Goal: Task Accomplishment & Management: Use online tool/utility

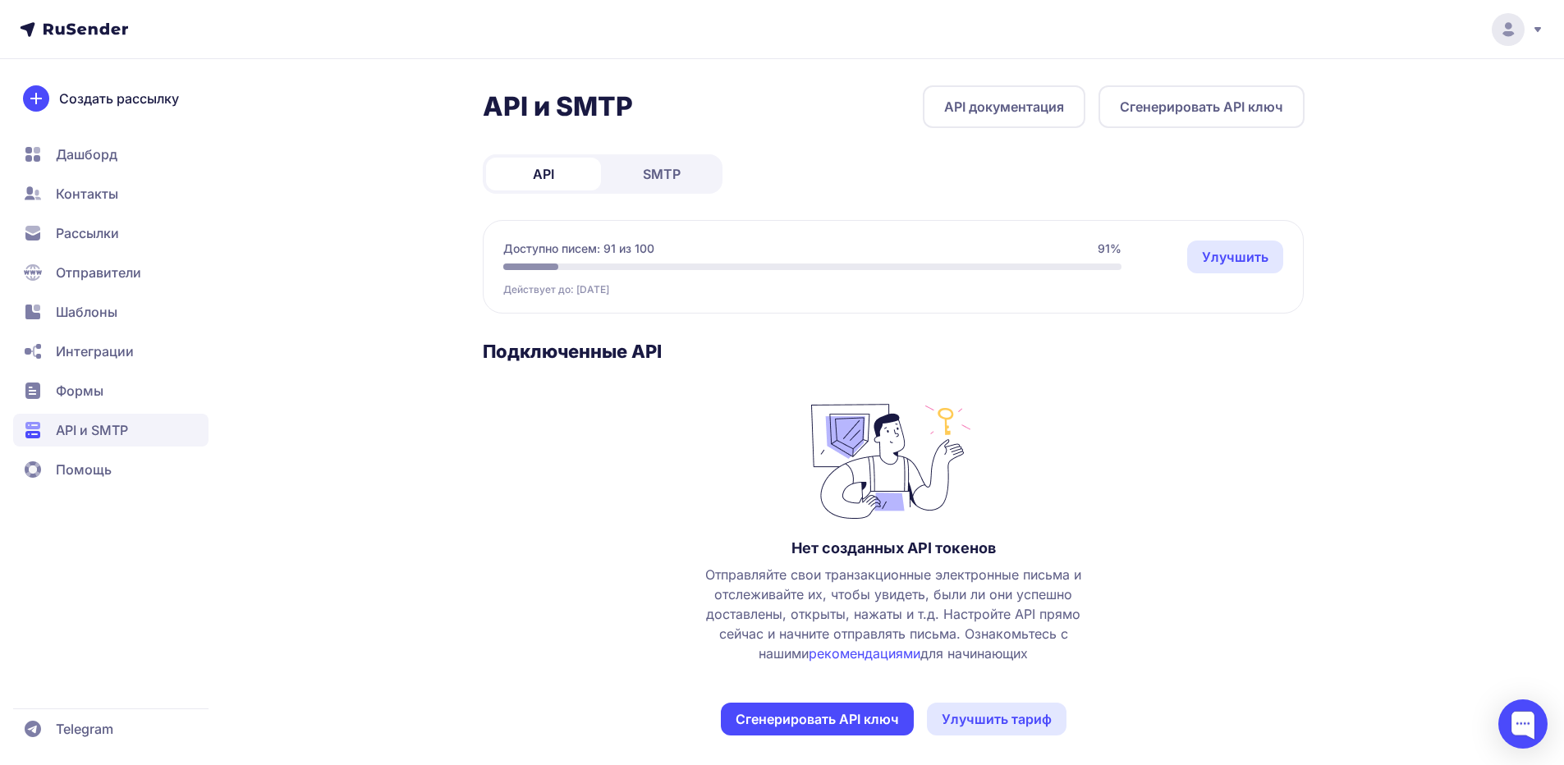
click at [666, 175] on span "SMTP" at bounding box center [662, 174] width 38 height 20
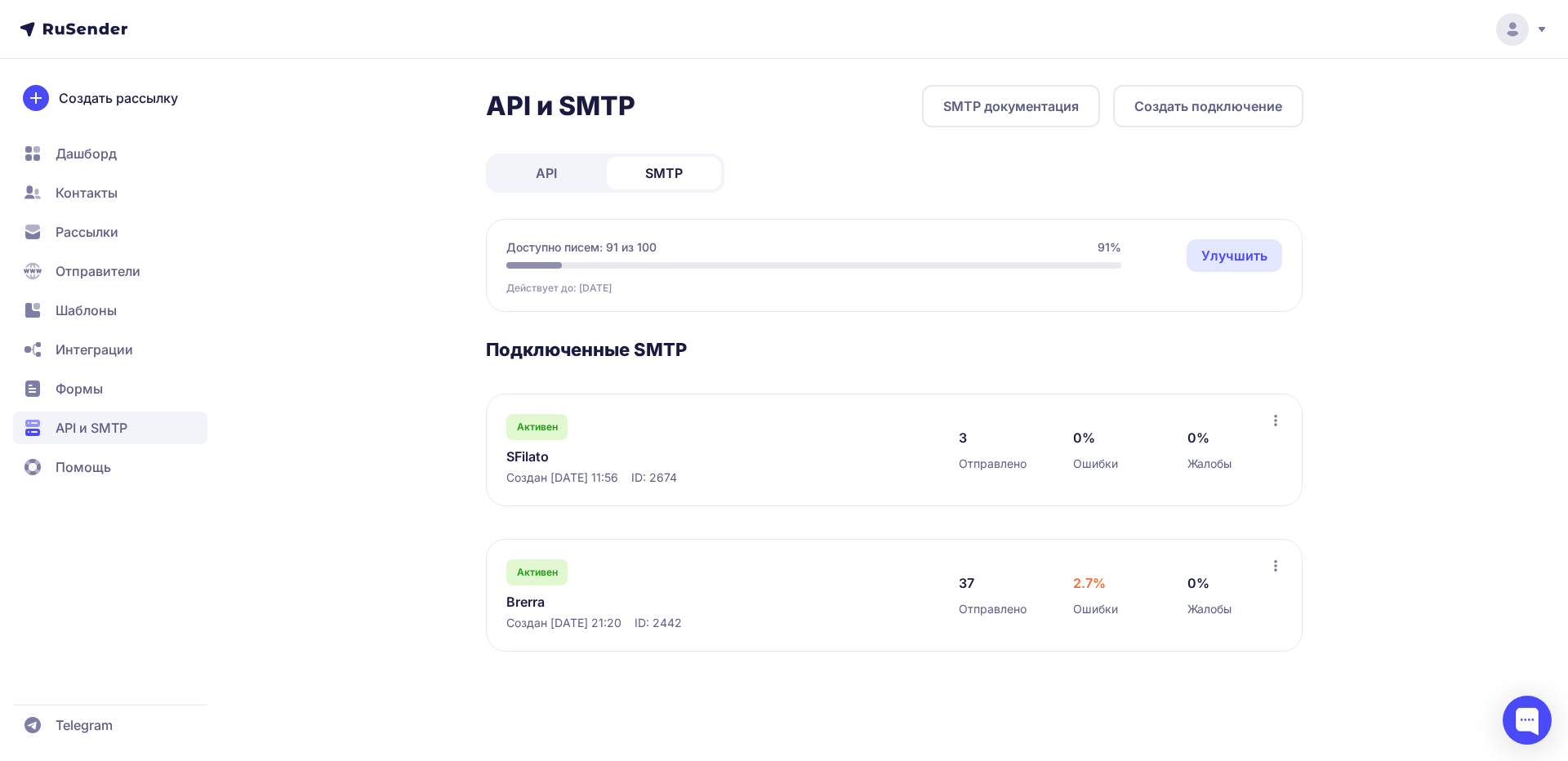
click at [531, 457] on link "SFilato" at bounding box center [674, 457] width 335 height 20
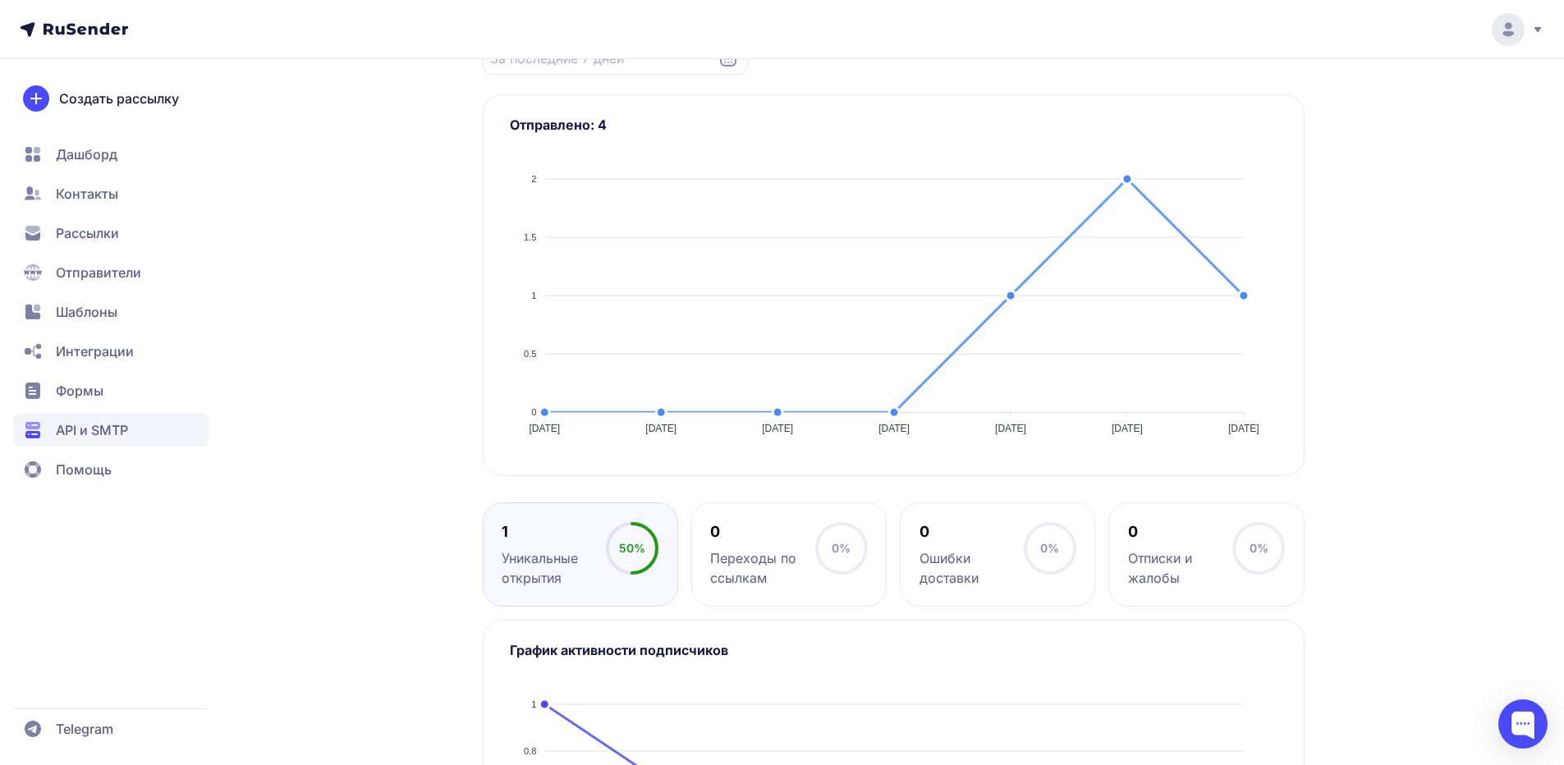
scroll to position [633, 0]
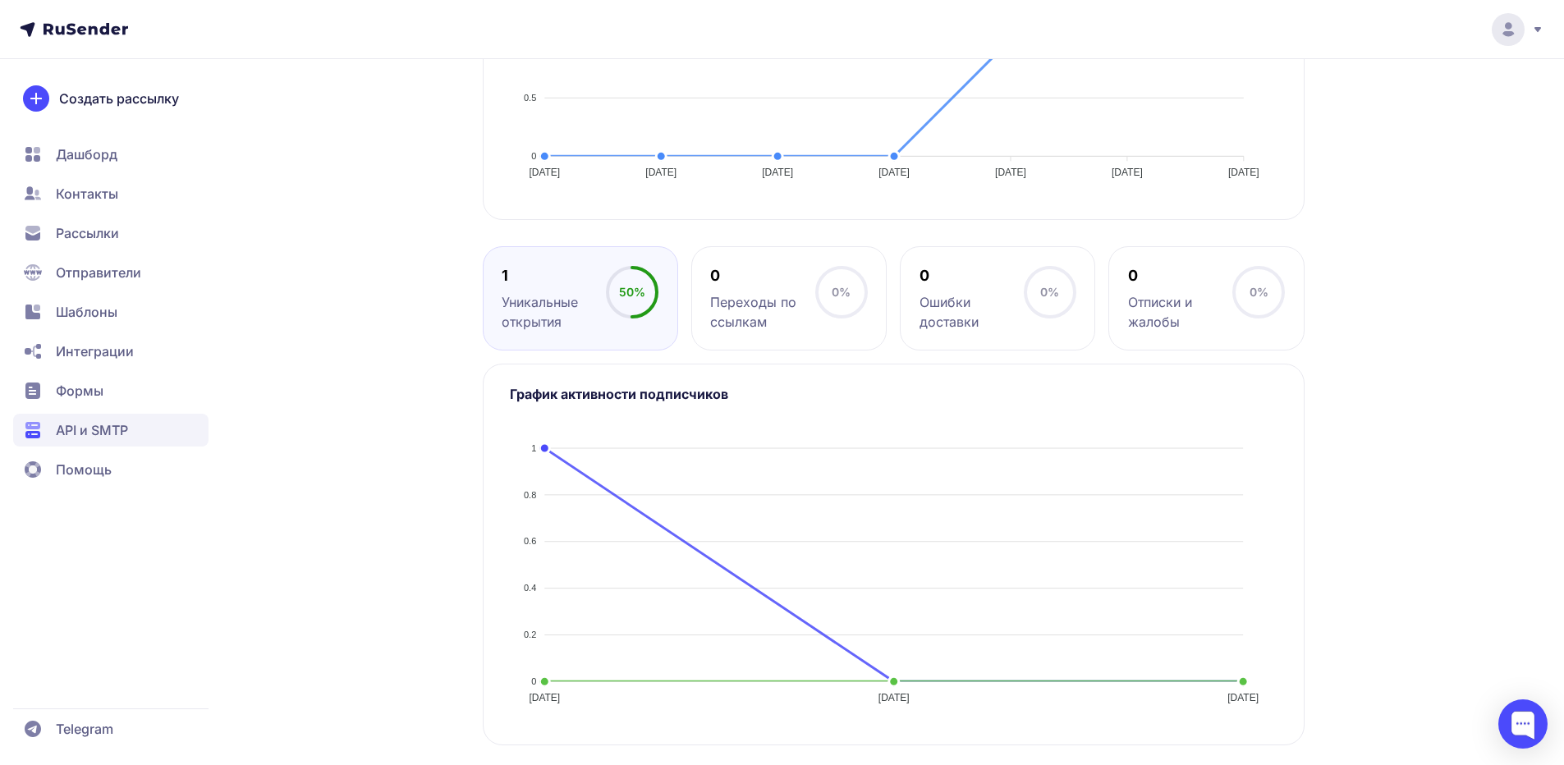
click at [112, 279] on span "Отправители" at bounding box center [98, 273] width 85 height 20
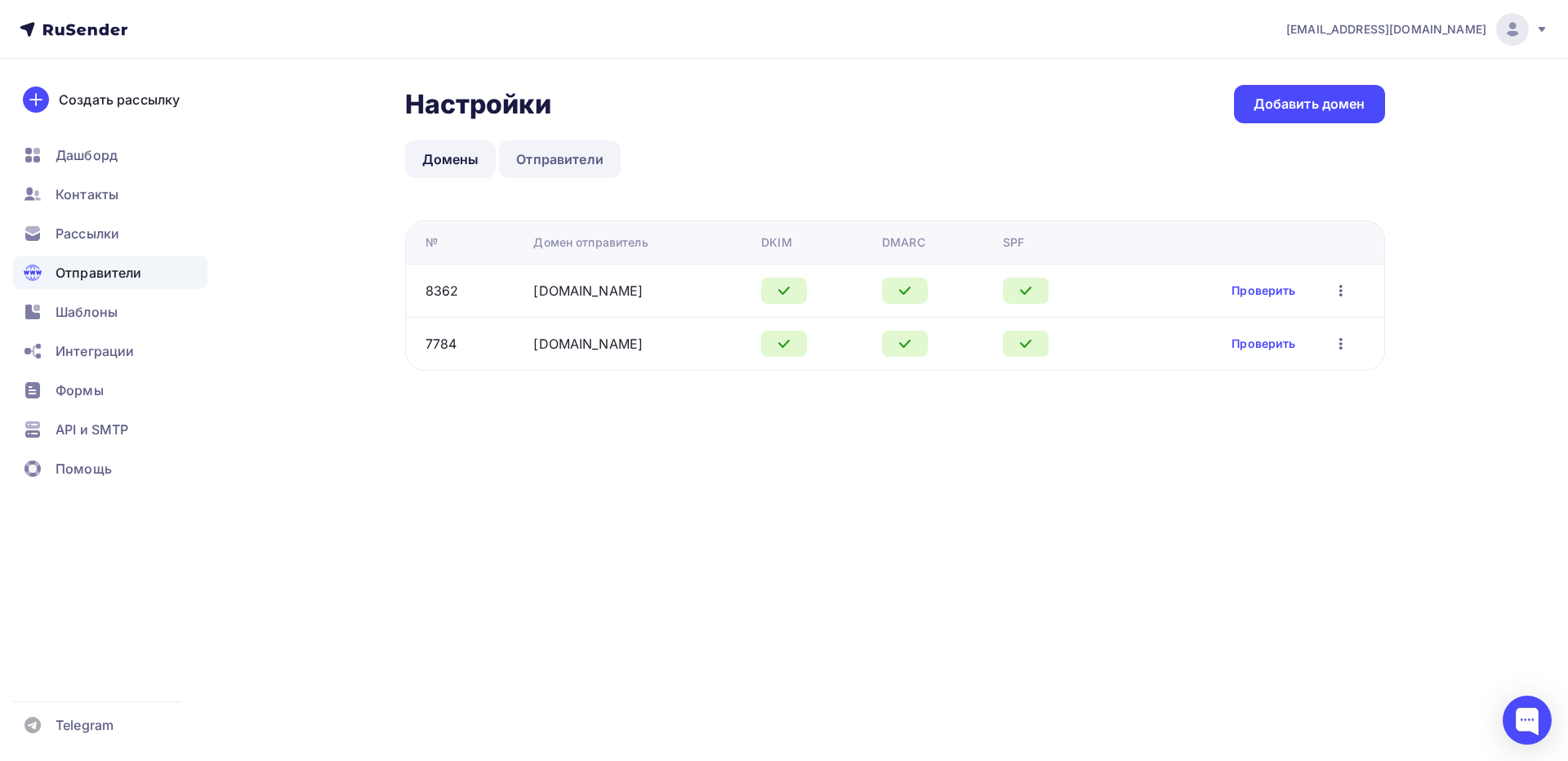
click at [559, 160] on link "Отправители" at bounding box center [560, 159] width 121 height 38
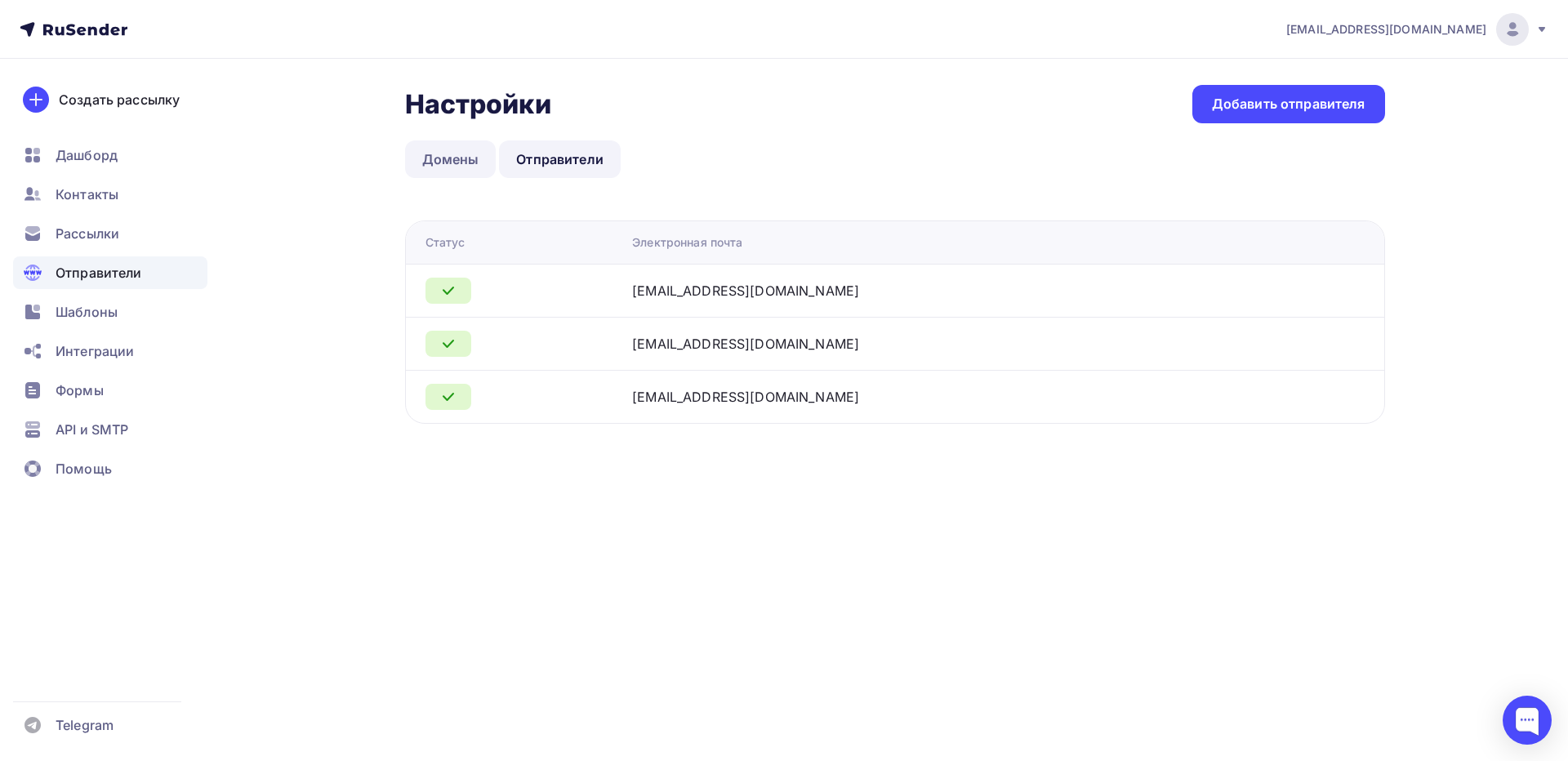
click at [454, 159] on link "Домены" at bounding box center [451, 159] width 92 height 38
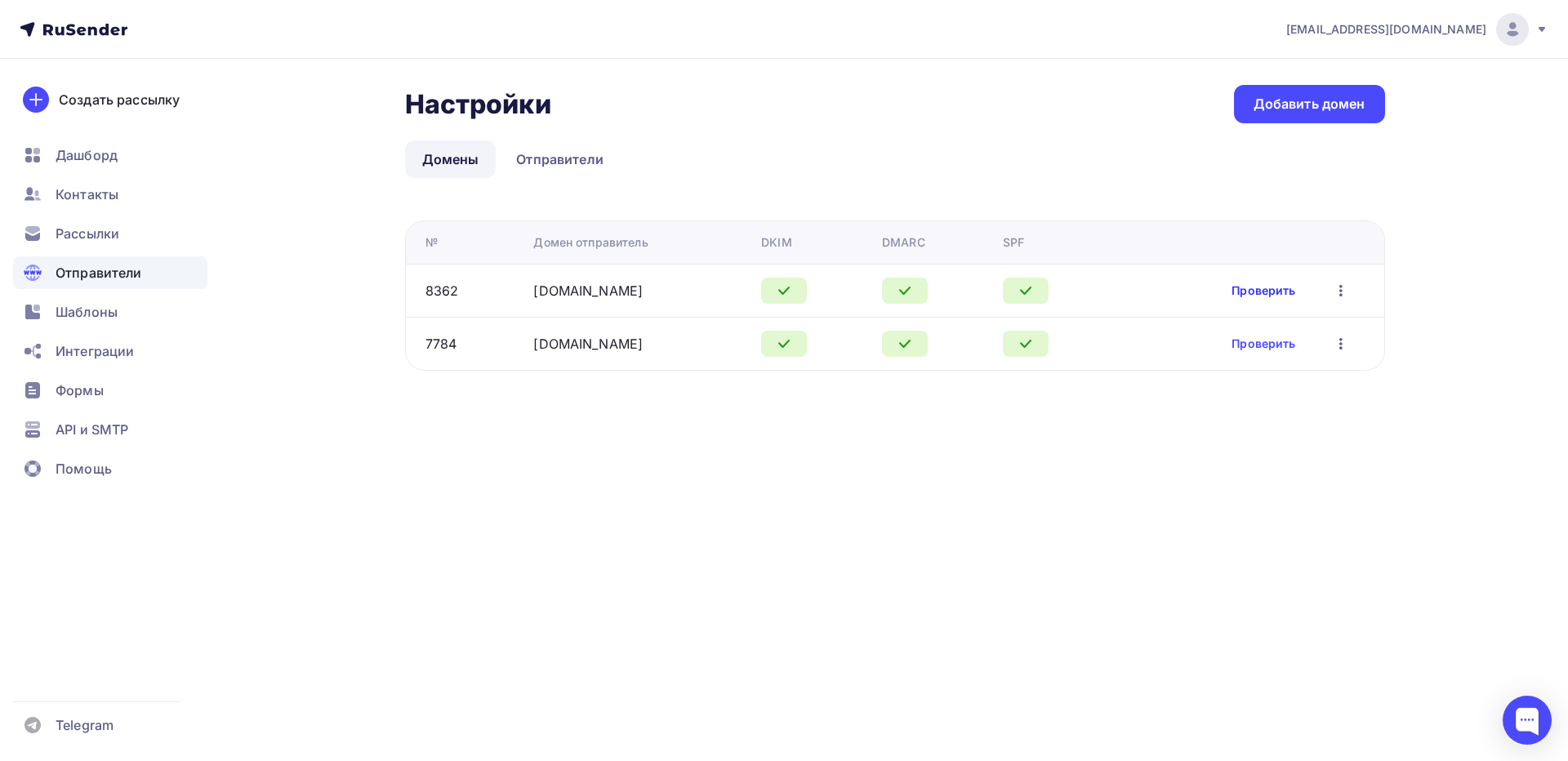
click at [1257, 286] on link "Проверить" at bounding box center [1264, 290] width 64 height 16
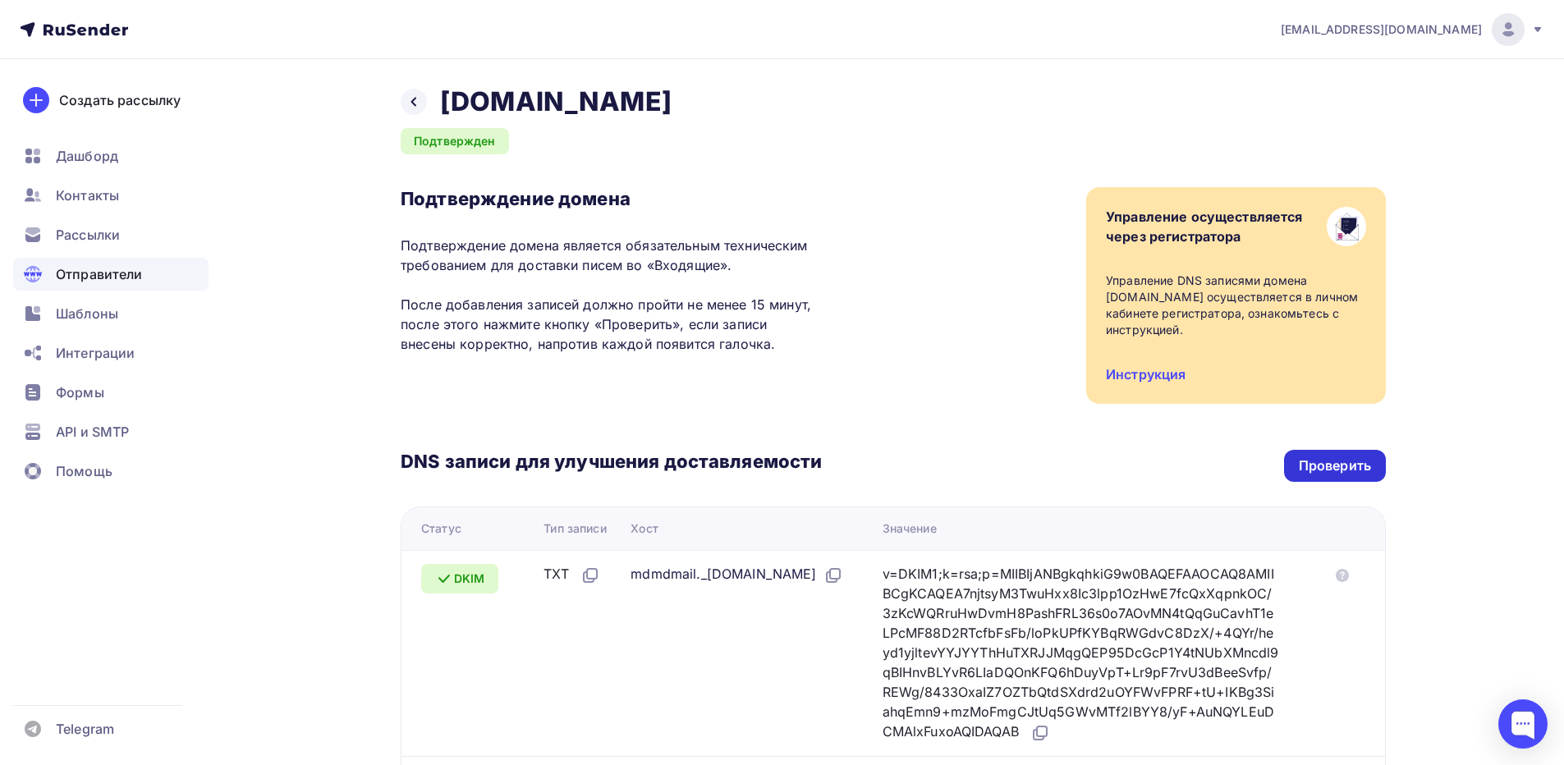
click at [1344, 461] on div "Проверить" at bounding box center [1335, 466] width 102 height 32
click at [95, 425] on span "API и SMTP" at bounding box center [92, 432] width 73 height 20
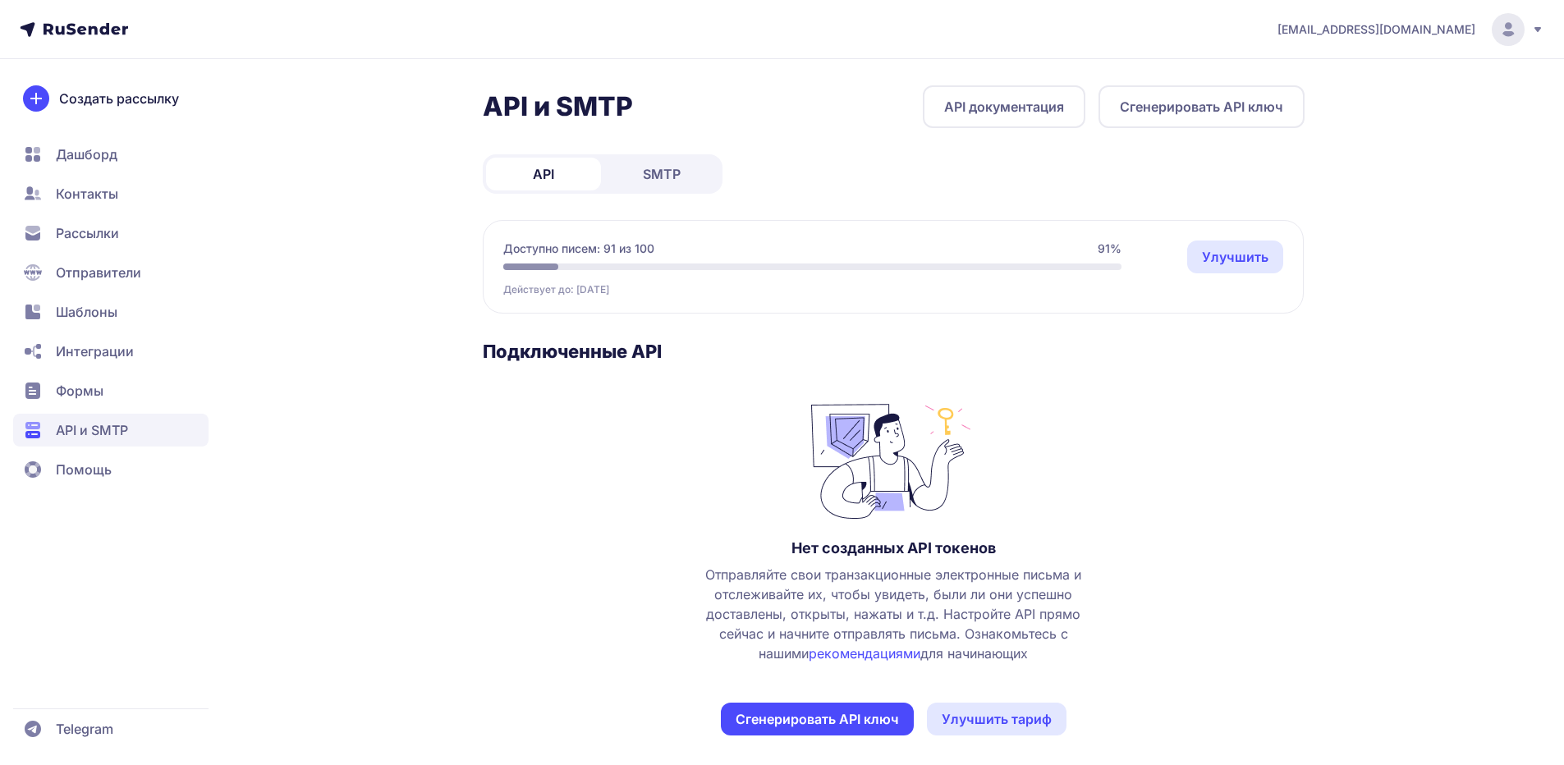
click at [662, 170] on span "SMTP" at bounding box center [662, 174] width 38 height 20
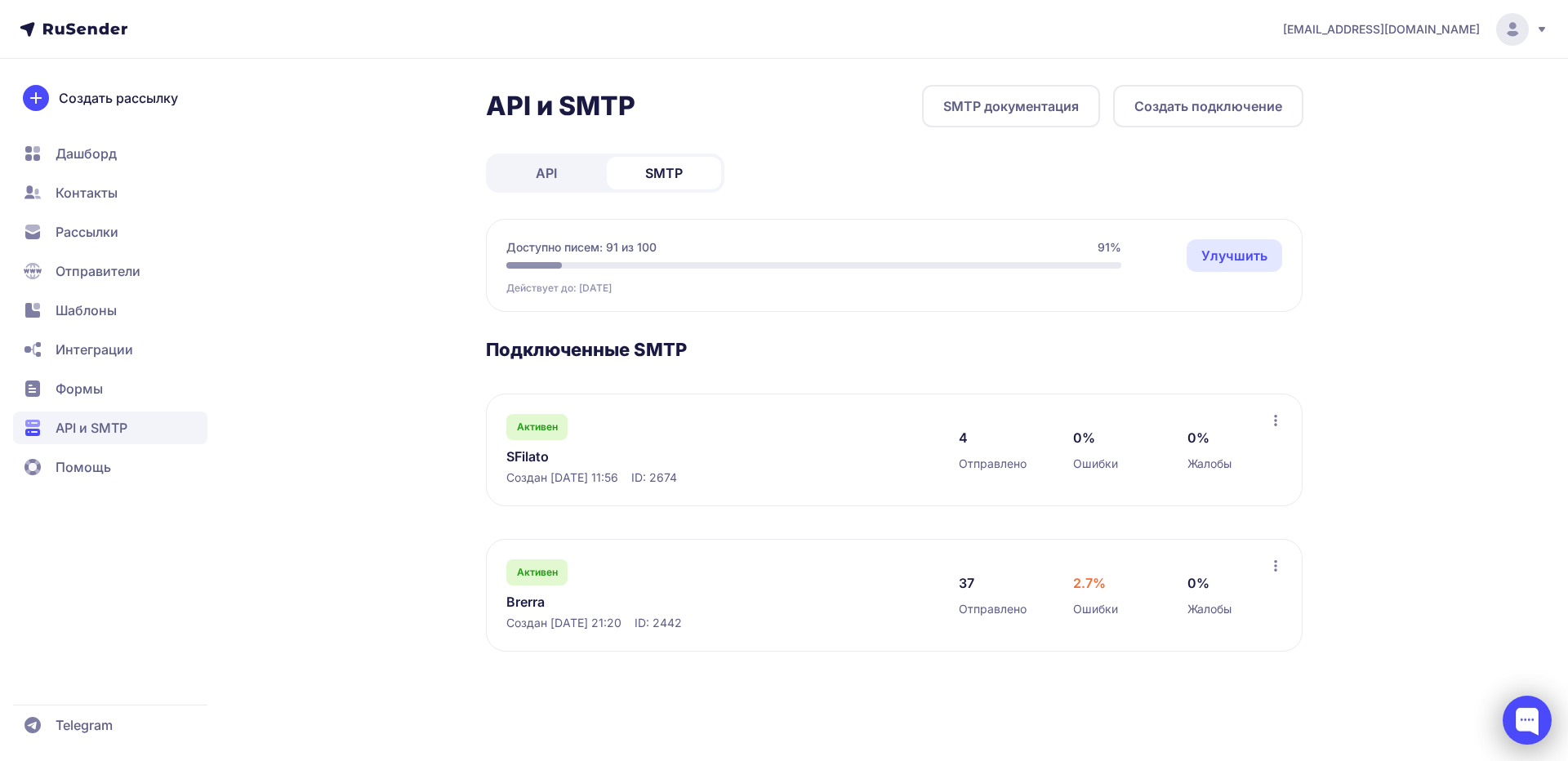
click at [1514, 717] on div at bounding box center [1527, 719] width 49 height 49
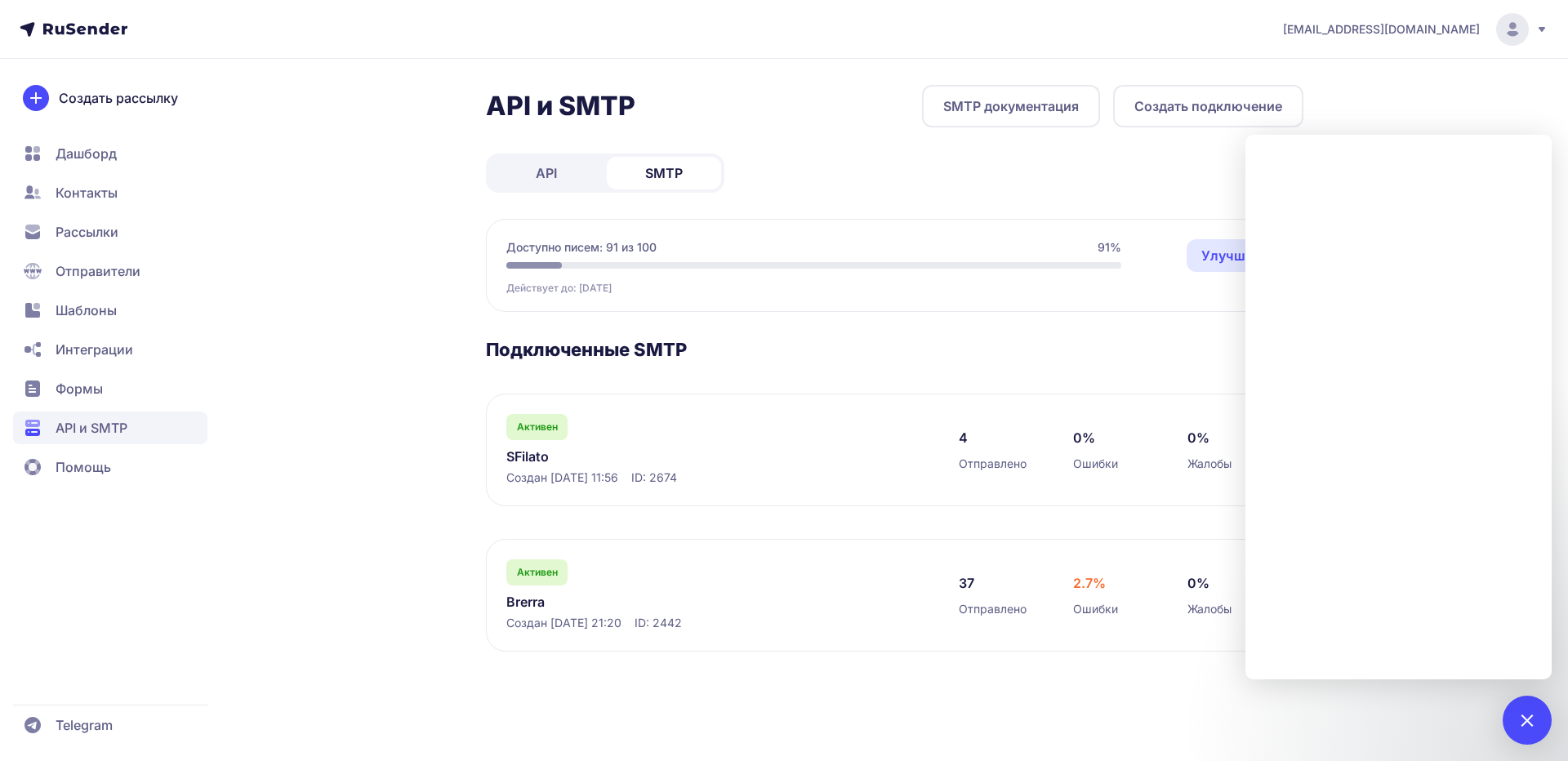
click at [678, 478] on span "ID: 2674" at bounding box center [655, 477] width 46 height 16
copy span "2674"
